Goal: Task Accomplishment & Management: Use online tool/utility

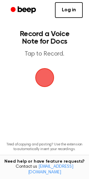
click at [47, 82] on span "button" at bounding box center [44, 77] width 19 height 19
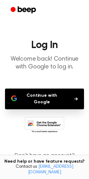
click at [54, 98] on button "Continue with Google" at bounding box center [44, 98] width 79 height 21
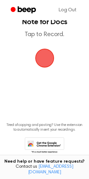
scroll to position [33, 0]
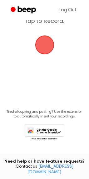
click at [46, 39] on span "button" at bounding box center [44, 44] width 19 height 19
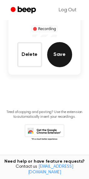
click at [54, 53] on button "Save" at bounding box center [59, 54] width 25 height 25
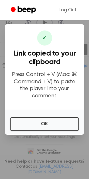
scroll to position [93, 0]
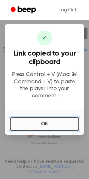
click at [45, 118] on button "OK" at bounding box center [44, 124] width 69 height 14
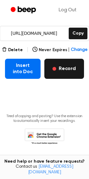
click at [54, 68] on span "button" at bounding box center [55, 69] width 4 height 4
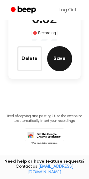
click at [58, 59] on button "Save" at bounding box center [59, 58] width 25 height 25
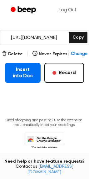
scroll to position [97, 0]
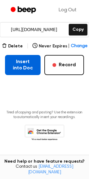
click at [24, 66] on button "Insert into Doc" at bounding box center [23, 65] width 36 height 20
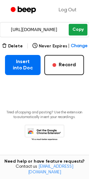
click at [79, 28] on button "Copy" at bounding box center [78, 30] width 18 height 12
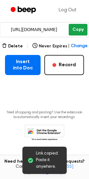
click at [79, 28] on button "Copy" at bounding box center [78, 30] width 18 height 12
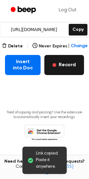
click at [64, 61] on button "Record" at bounding box center [65, 65] width 40 height 20
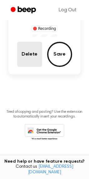
scroll to position [62, 0]
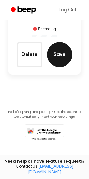
click at [58, 55] on button "Save" at bounding box center [59, 54] width 25 height 25
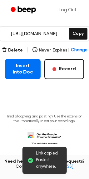
scroll to position [93, 0]
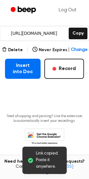
click at [42, 162] on span "Link copied. Paste it anywhere." at bounding box center [49, 160] width 26 height 20
click at [29, 159] on icon at bounding box center [30, 160] width 5 height 5
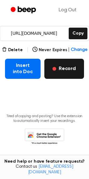
click at [64, 68] on button "Record" at bounding box center [65, 69] width 40 height 20
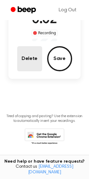
click at [30, 61] on button "Delete" at bounding box center [29, 58] width 25 height 25
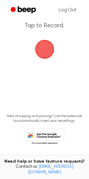
click at [43, 53] on span "button" at bounding box center [44, 49] width 20 height 20
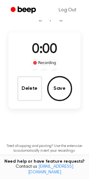
scroll to position [58, 0]
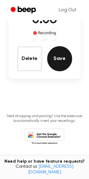
click at [59, 57] on button "Save" at bounding box center [59, 58] width 25 height 25
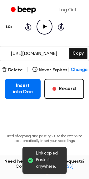
scroll to position [89, 0]
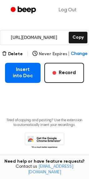
click at [73, 54] on span "Change" at bounding box center [79, 54] width 16 height 7
click at [6, 142] on div "Tired of copying and pasting? Use the extension to automatically insert your re…" at bounding box center [44, 131] width 79 height 37
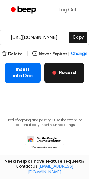
click at [61, 71] on button "Record" at bounding box center [65, 73] width 40 height 20
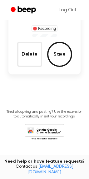
scroll to position [54, 0]
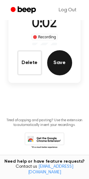
click at [51, 63] on button "Save" at bounding box center [59, 62] width 25 height 25
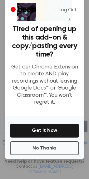
scroll to position [39, 0]
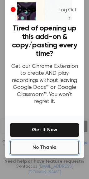
click at [40, 140] on button "No Thanks" at bounding box center [44, 147] width 69 height 14
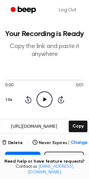
click at [44, 99] on icon at bounding box center [45, 99] width 3 height 4
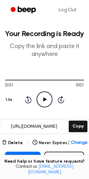
click at [46, 99] on icon at bounding box center [45, 99] width 3 height 4
click at [69, 9] on link "Log Out" at bounding box center [68, 10] width 30 height 15
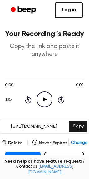
click at [44, 99] on icon at bounding box center [45, 99] width 3 height 4
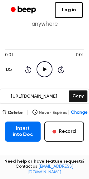
scroll to position [94, 0]
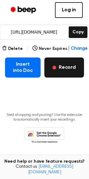
click at [59, 69] on button "Record" at bounding box center [65, 67] width 40 height 20
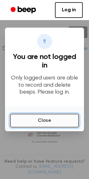
click at [42, 119] on button "Close" at bounding box center [44, 121] width 69 height 14
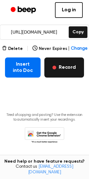
click at [59, 67] on button "Record" at bounding box center [65, 67] width 40 height 20
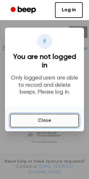
click at [30, 119] on button "Close" at bounding box center [44, 121] width 69 height 14
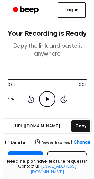
scroll to position [0, 0]
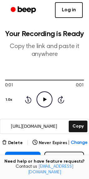
click at [65, 11] on link "Log in" at bounding box center [69, 10] width 28 height 16
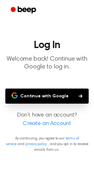
click at [51, 98] on button "Continue with Google" at bounding box center [46, 95] width 83 height 15
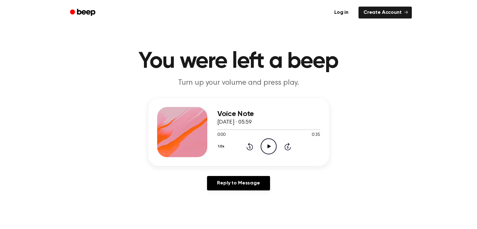
click at [268, 145] on icon at bounding box center [268, 146] width 3 height 4
click at [269, 145] on icon at bounding box center [268, 146] width 3 height 4
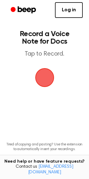
click at [43, 82] on span "button" at bounding box center [44, 77] width 19 height 19
